Goal: Find specific page/section: Find specific page/section

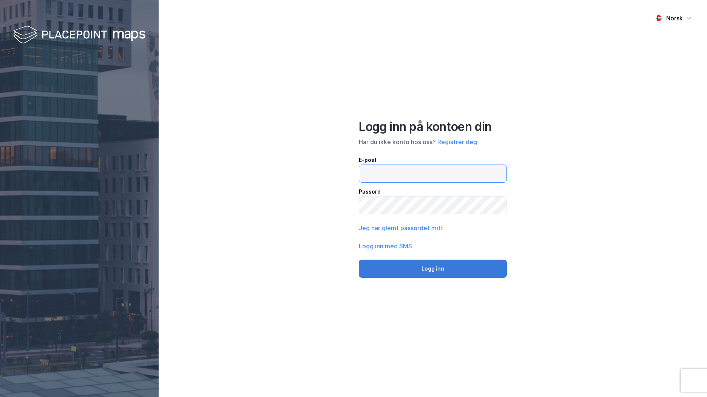
type input "[EMAIL_ADDRESS][DOMAIN_NAME]"
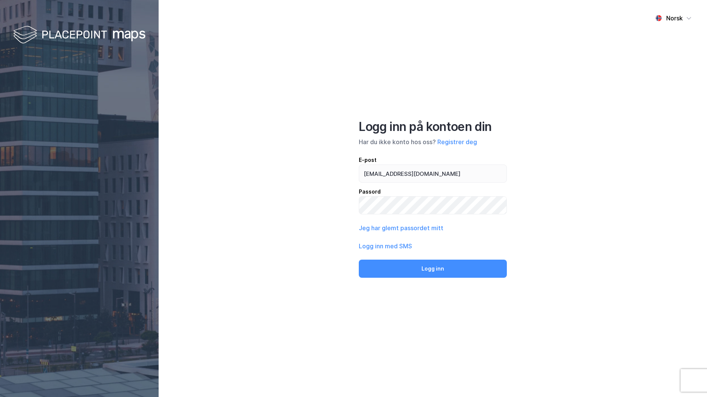
click at [433, 268] on button "Logg inn" at bounding box center [433, 269] width 148 height 18
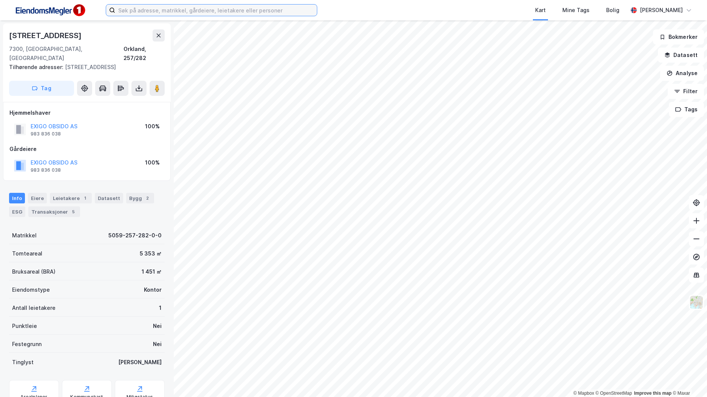
click at [156, 13] on input at bounding box center [216, 10] width 202 height 11
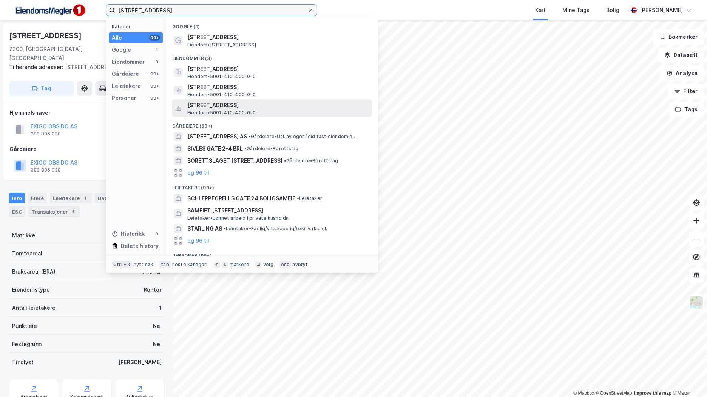
type input "[STREET_ADDRESS]"
click at [300, 104] on span "[STREET_ADDRESS]" at bounding box center [277, 105] width 181 height 9
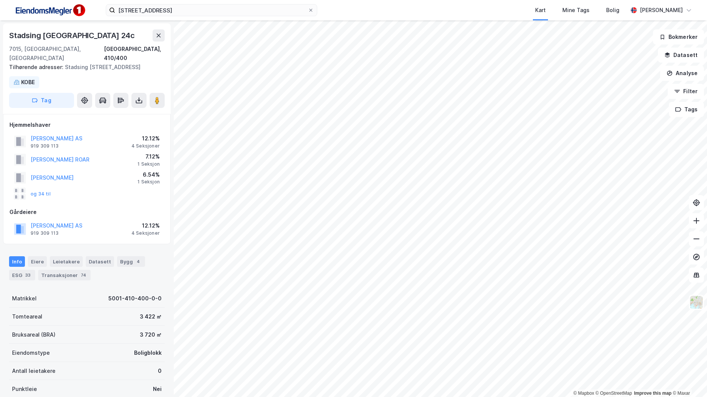
click at [82, 135] on div "[PERSON_NAME] AS" at bounding box center [57, 138] width 52 height 9
click at [0, 0] on button "[PERSON_NAME] AS" at bounding box center [0, 0] width 0 height 0
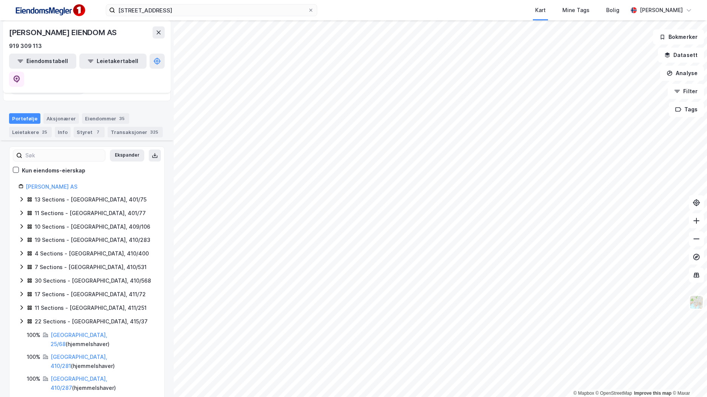
scroll to position [57, 0]
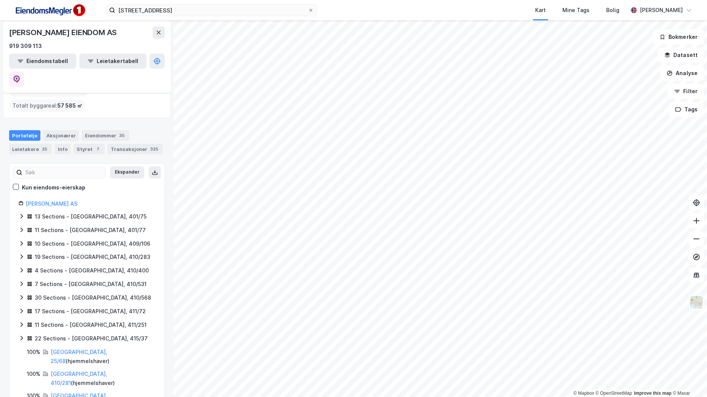
click at [22, 267] on icon at bounding box center [21, 270] width 6 height 6
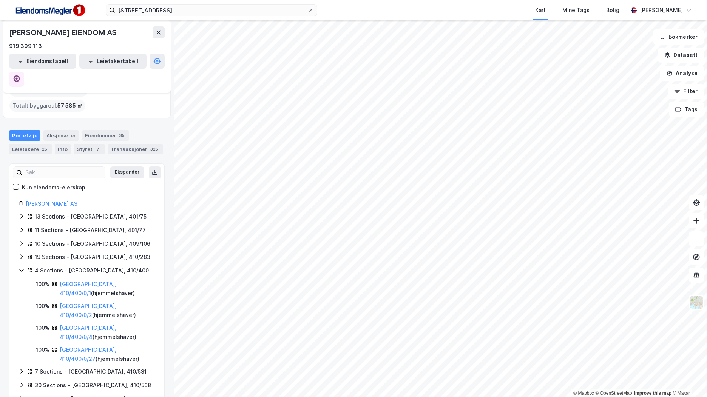
click at [22, 267] on icon at bounding box center [21, 270] width 6 height 6
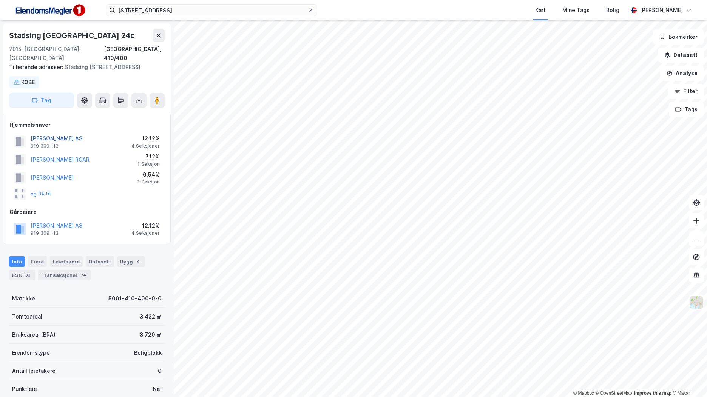
click at [0, 0] on button "[PERSON_NAME] AS" at bounding box center [0, 0] width 0 height 0
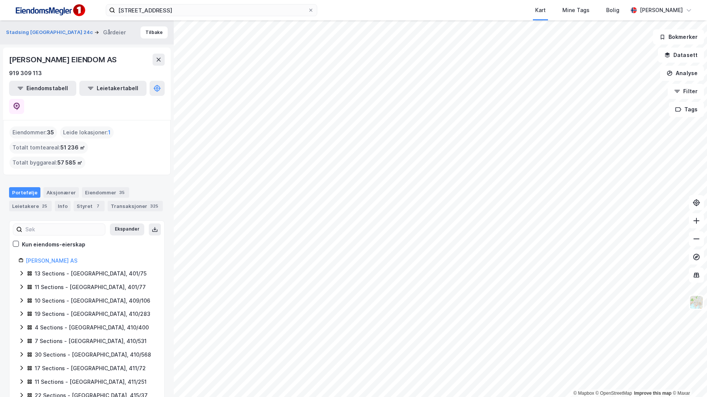
click at [99, 139] on div "Eiendommer : 35 Leide lokasjoner : 1 Totalt tomteareal : 51 236 ㎡ Totalt byggar…" at bounding box center [87, 147] width 168 height 55
click at [22, 324] on icon at bounding box center [21, 327] width 6 height 6
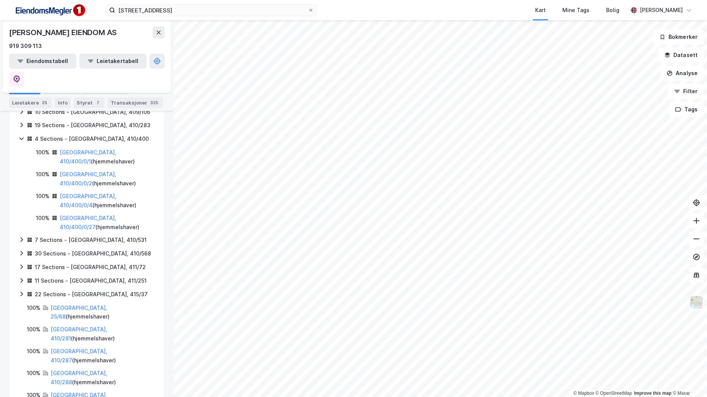
scroll to position [113, 0]
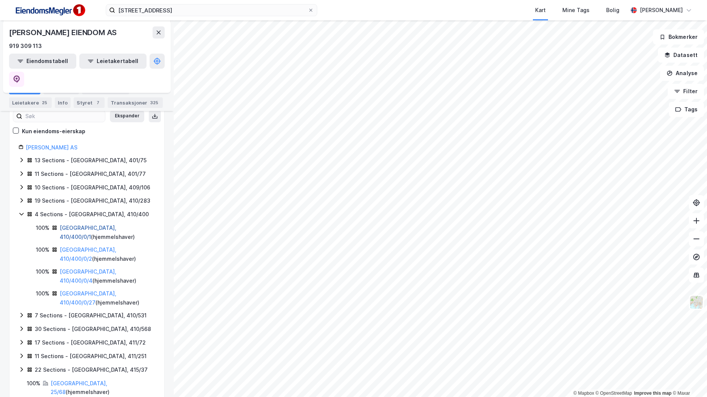
click at [99, 225] on link "[GEOGRAPHIC_DATA], 410/400/0/1" at bounding box center [88, 232] width 57 height 15
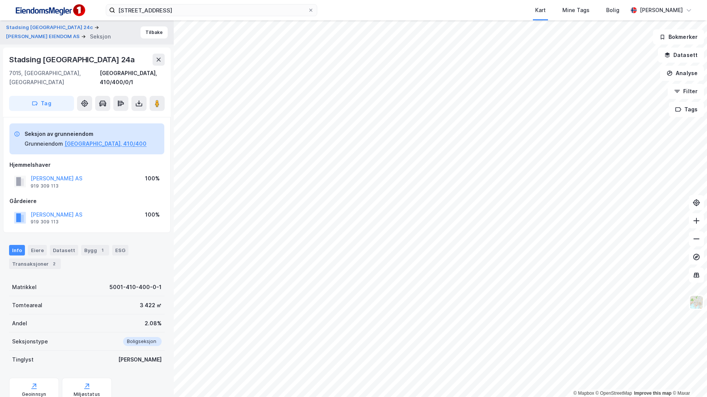
click at [66, 12] on img at bounding box center [50, 10] width 76 height 17
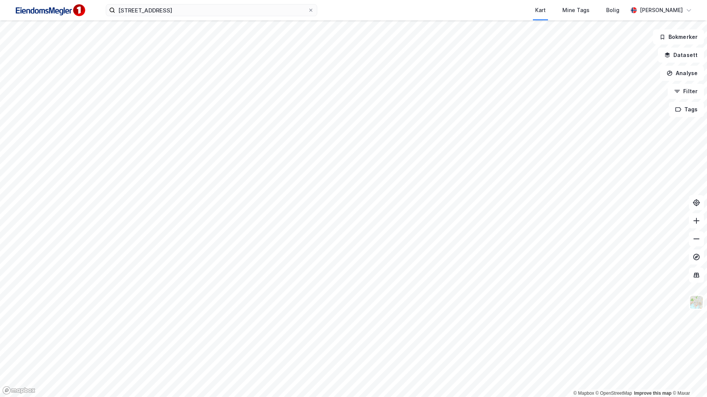
click at [51, 11] on img at bounding box center [50, 10] width 76 height 17
